Goal: Download file/media

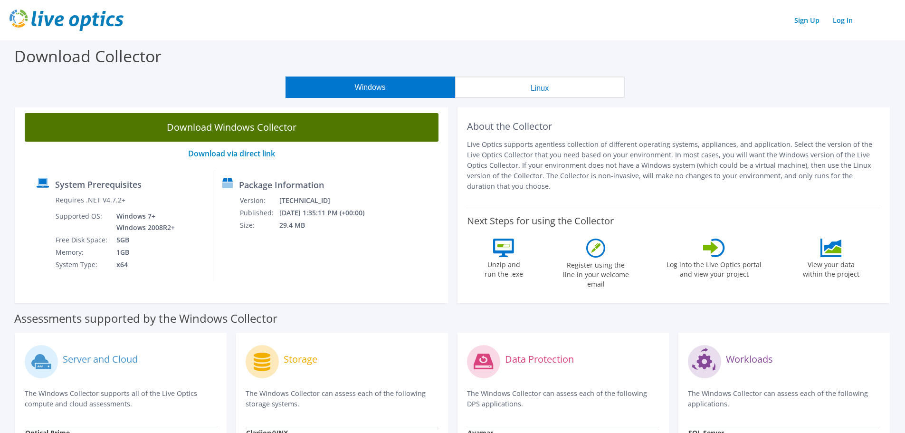
click at [247, 128] on link "Download Windows Collector" at bounding box center [232, 127] width 414 height 28
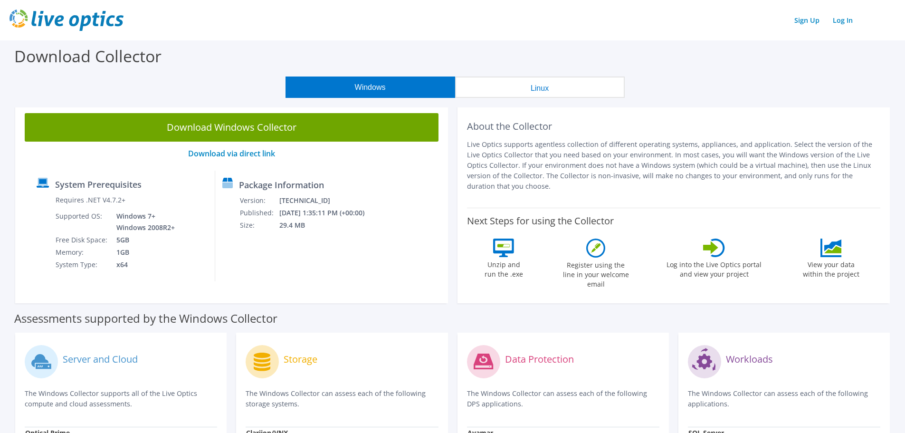
click at [661, 101] on section "Download Collector Windows Linux Download Windows Collector Download via direct…" at bounding box center [452, 376] width 905 height 673
